Goal: Browse casually: Explore the website without a specific task or goal

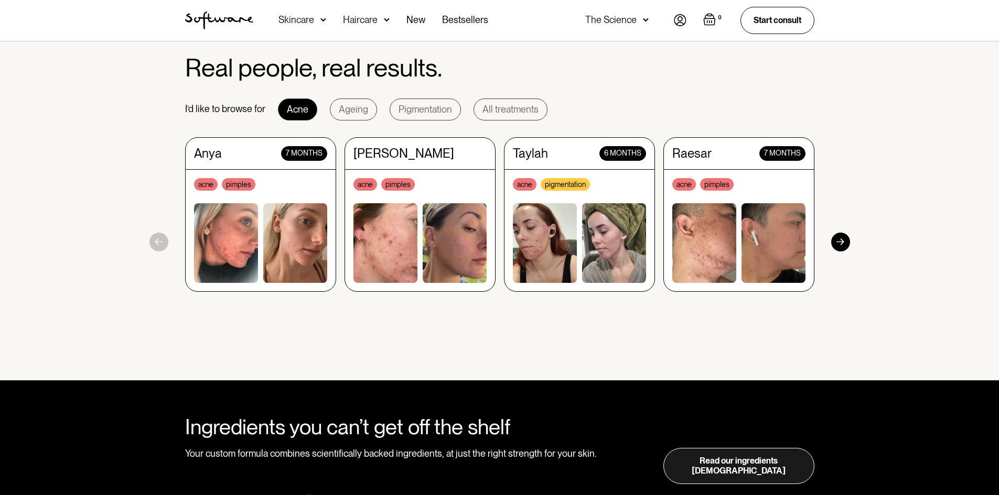
scroll to position [948, 0]
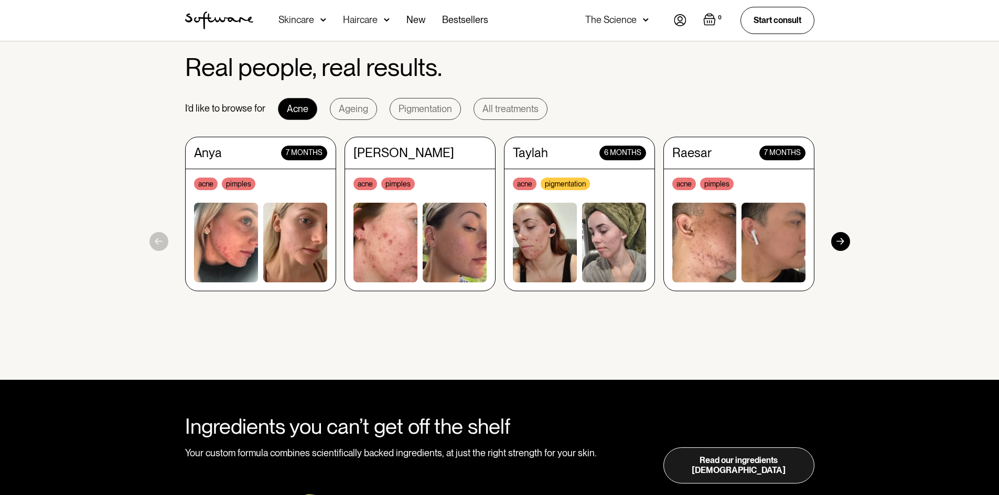
click at [846, 242] on div at bounding box center [840, 241] width 19 height 19
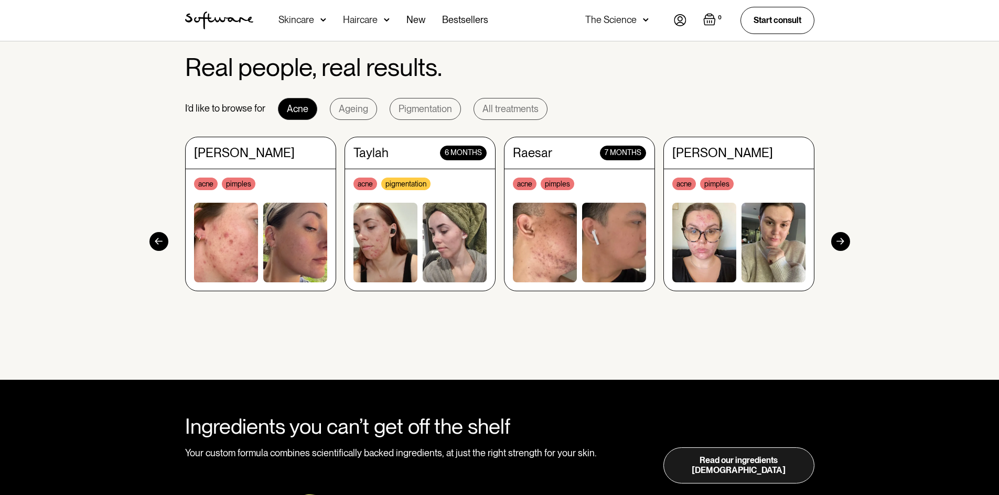
click at [846, 242] on div at bounding box center [840, 241] width 19 height 19
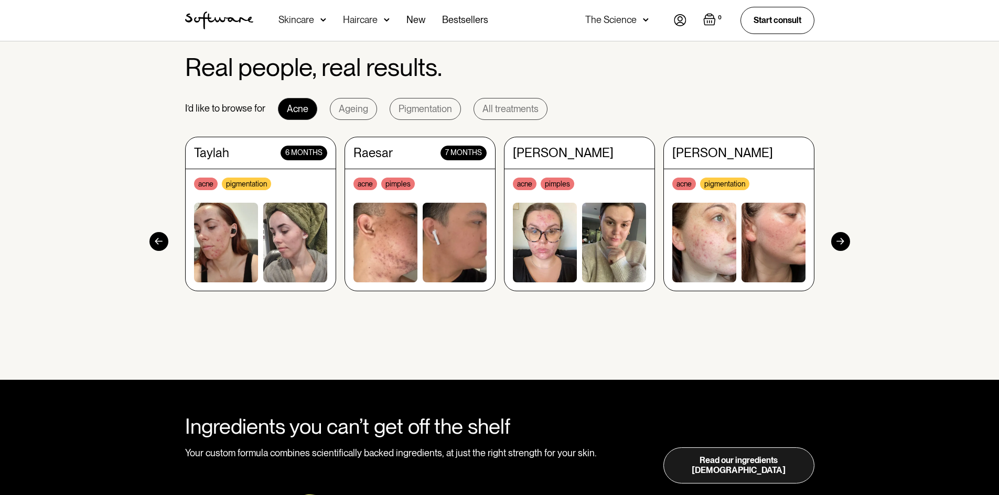
click at [846, 242] on div at bounding box center [840, 241] width 19 height 19
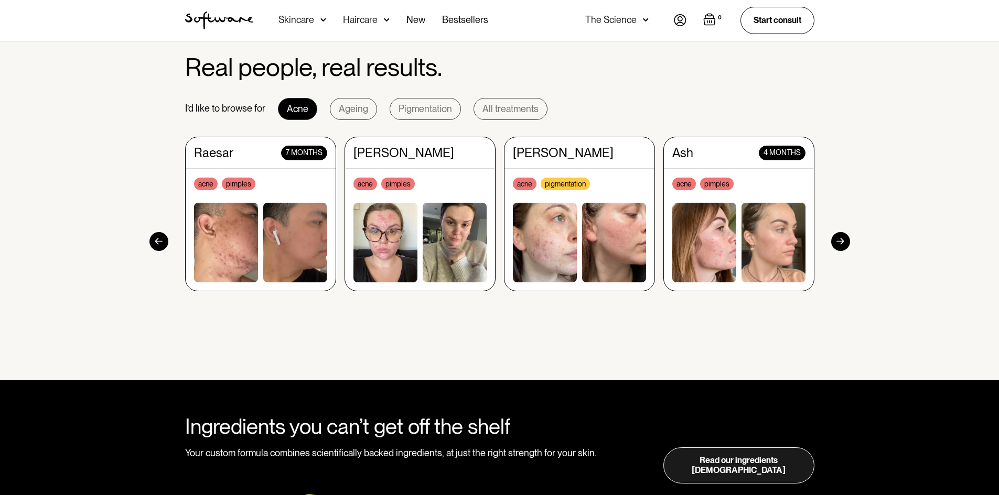
click at [846, 242] on div at bounding box center [840, 241] width 19 height 19
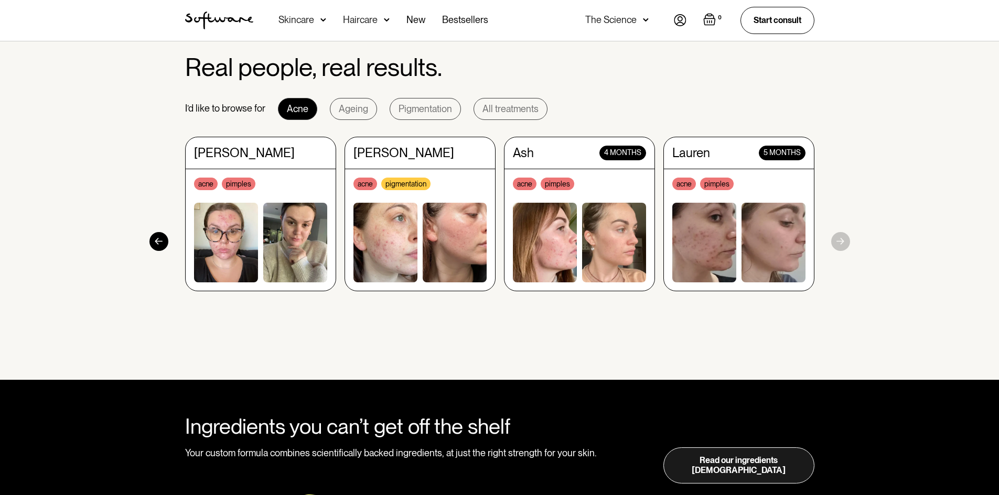
click at [846, 242] on section "Real people, real results. I’d like to browse for Acne Ageing Pigmentation All …" at bounding box center [499, 200] width 999 height 361
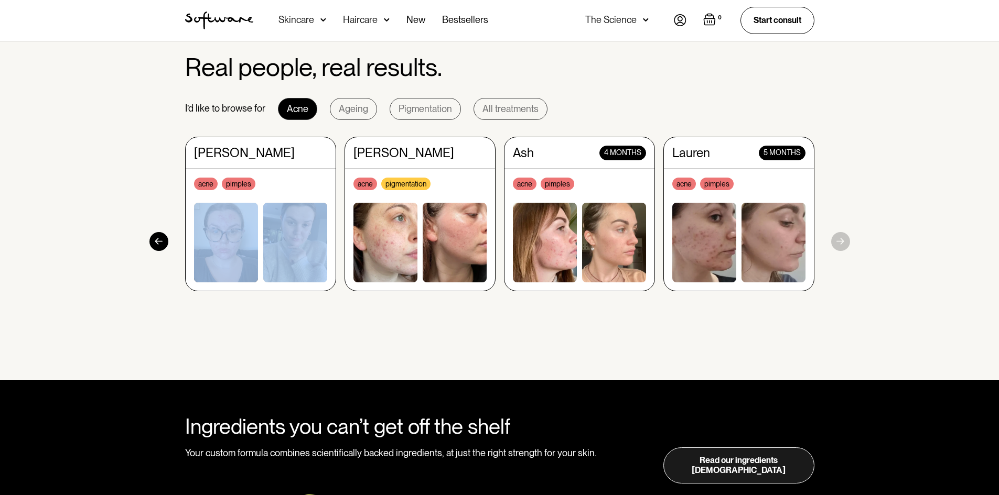
click at [846, 242] on section "Real people, real results. I’d like to browse for Acne Ageing Pigmentation All …" at bounding box center [499, 200] width 999 height 361
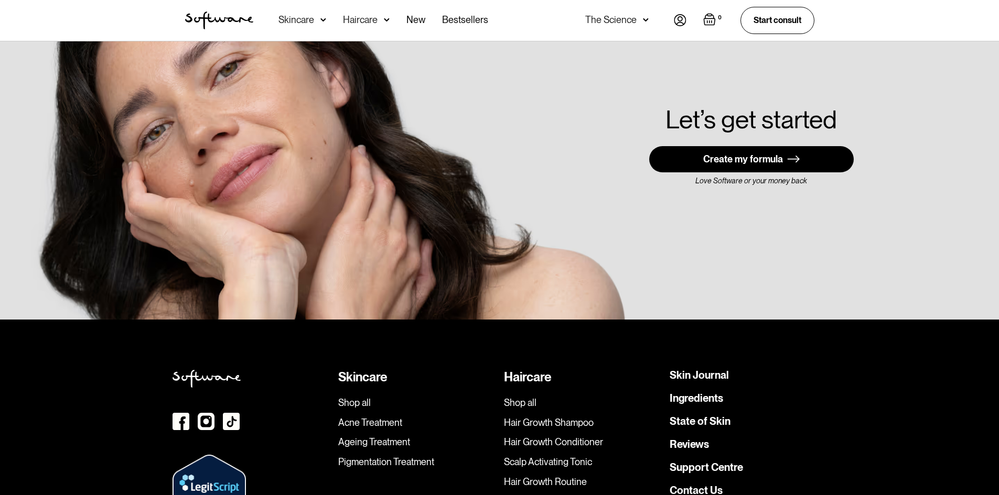
scroll to position [2972, 0]
